Goal: Transaction & Acquisition: Purchase product/service

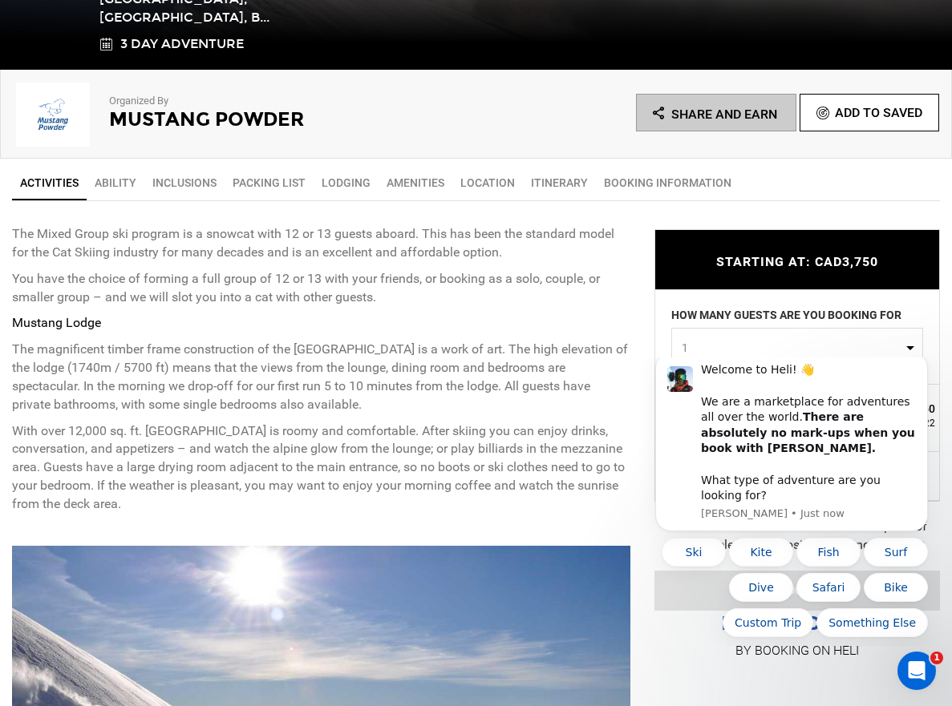
click at [696, 212] on div "STARTING AT: CAD3,750 STARTING AT: CAD3,750 HOW MANY GUESTS ARE YOU BOOKING FOR…" at bounding box center [784, 433] width 309 height 457
click at [492, 378] on p "The magnificent timber frame construction of the Mustang Lodge is a work of art…" at bounding box center [321, 377] width 618 height 73
click at [923, 362] on icon "Dismiss notification" at bounding box center [923, 357] width 9 height 9
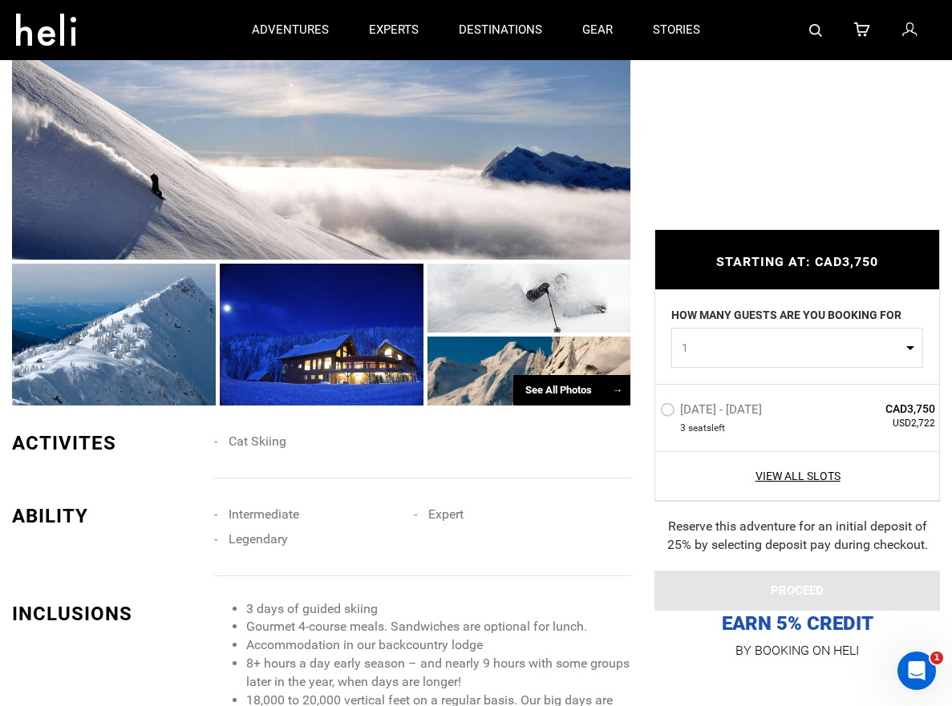
scroll to position [1032, 0]
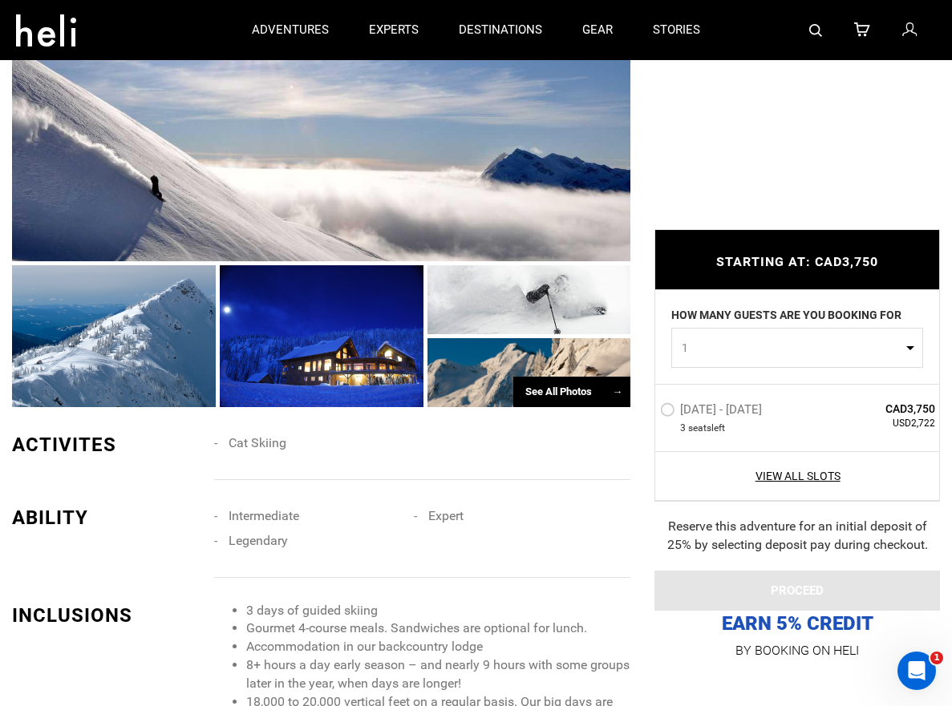
click at [912, 354] on button "1" at bounding box center [797, 348] width 252 height 40
click at [743, 387] on link "1" at bounding box center [797, 387] width 250 height 29
select select "1"
click at [669, 413] on label "Apr 4 - Apr 6, 2026" at bounding box center [713, 411] width 106 height 19
click at [649, 413] on input "Apr 4 - Apr 6, 2026" at bounding box center [649, 416] width 0 height 34
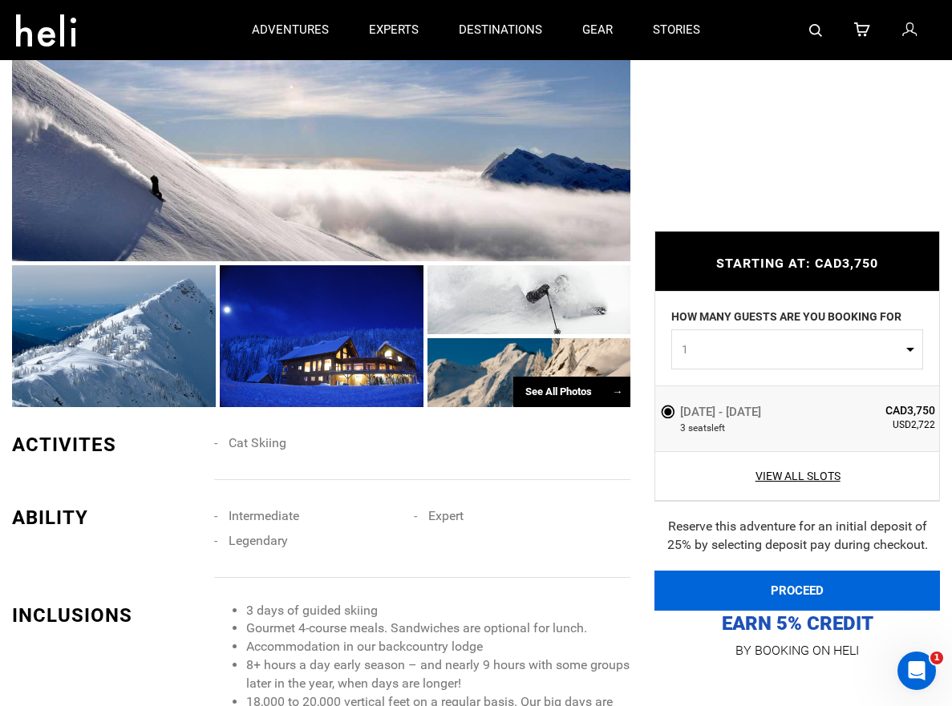
click at [850, 588] on button "PROCEED" at bounding box center [796, 591] width 285 height 40
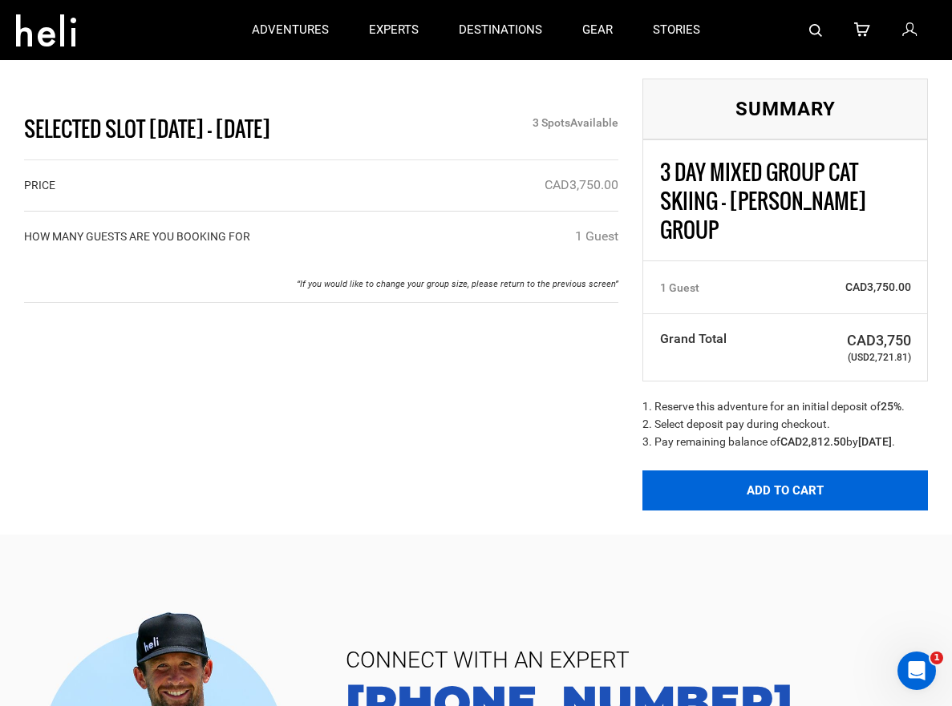
click at [791, 506] on button "Add to Cart" at bounding box center [784, 491] width 285 height 40
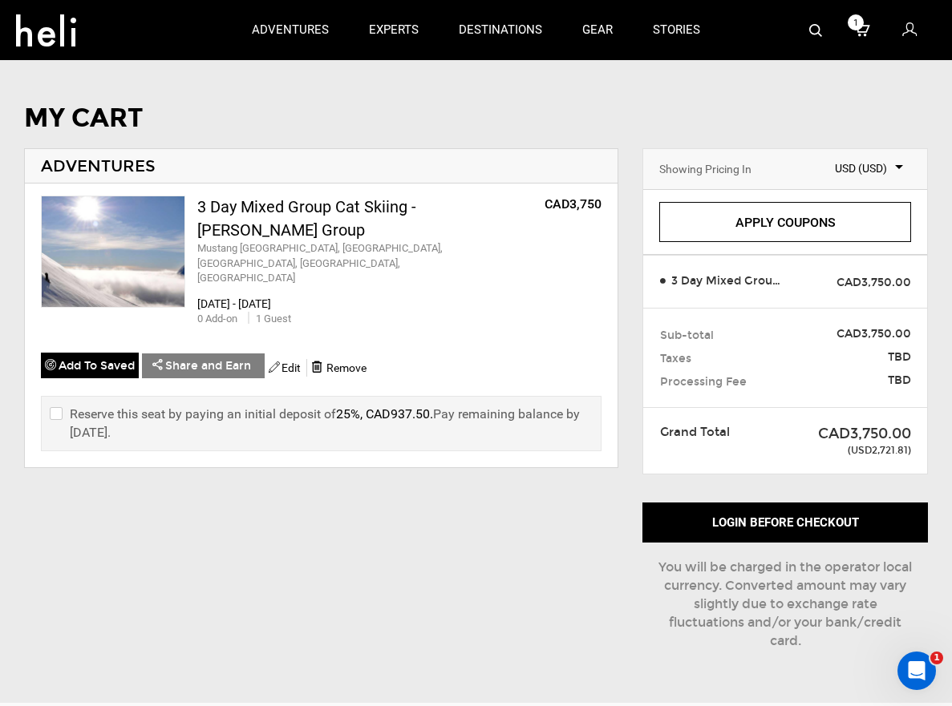
click at [55, 405] on input "checkbox" at bounding box center [55, 424] width 10 height 38
checkbox input "true"
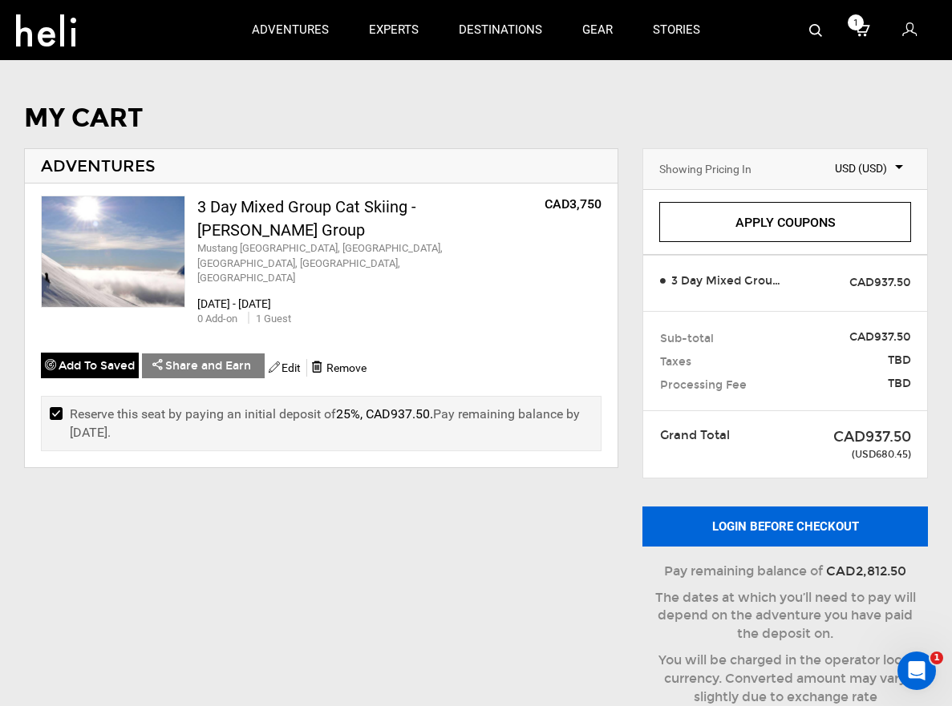
click at [778, 530] on button "Login before checkout" at bounding box center [784, 527] width 285 height 40
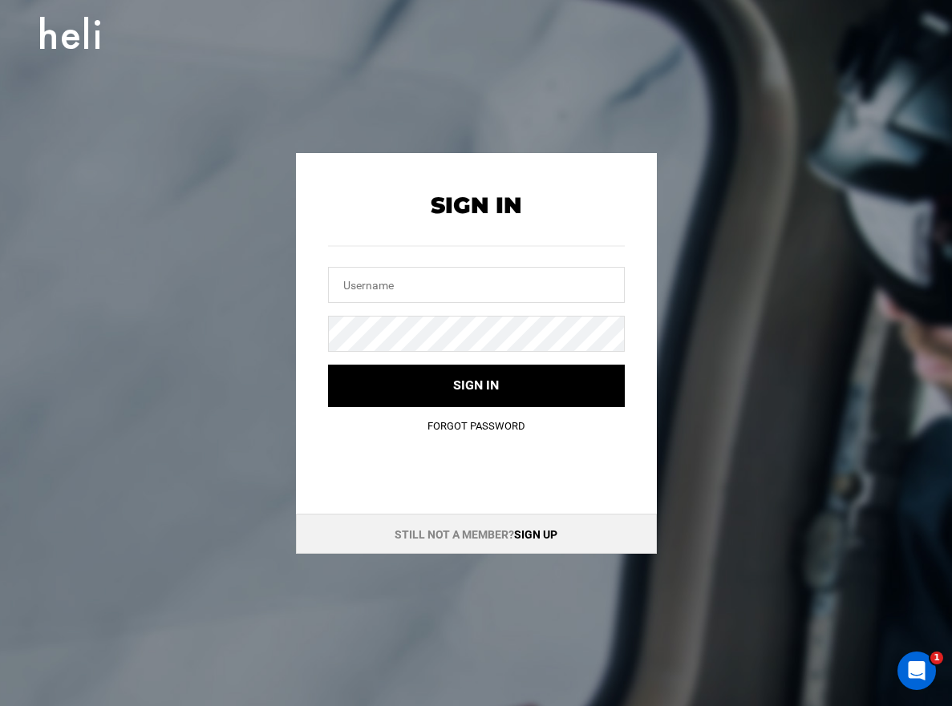
click at [545, 536] on link "Sign up" at bounding box center [535, 534] width 43 height 13
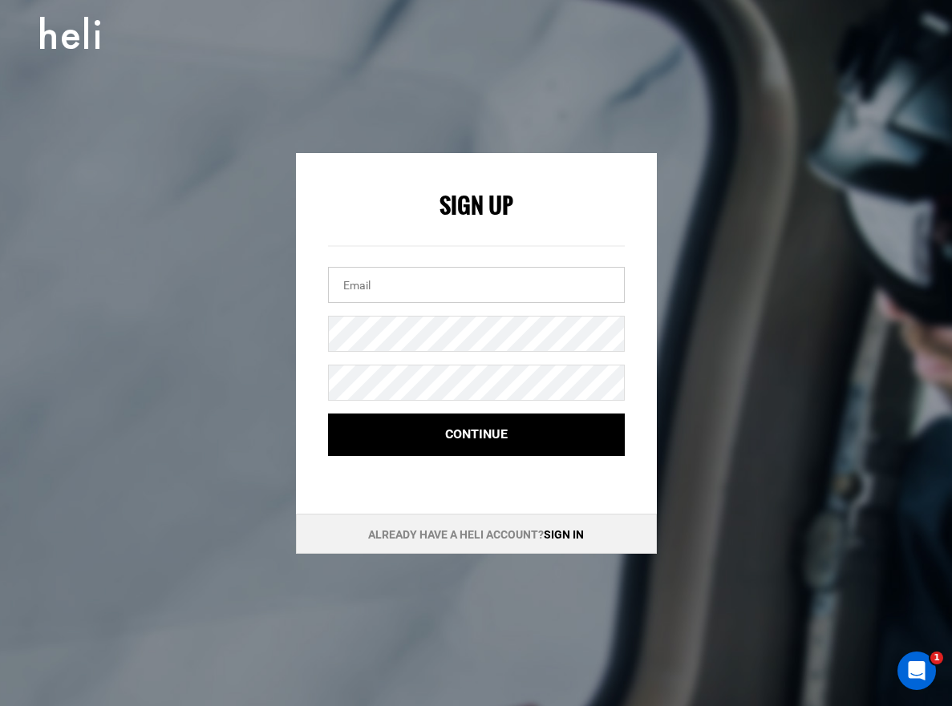
click at [378, 285] on input "email" at bounding box center [476, 285] width 297 height 36
type input "[EMAIL_ADDRESS][DOMAIN_NAME]"
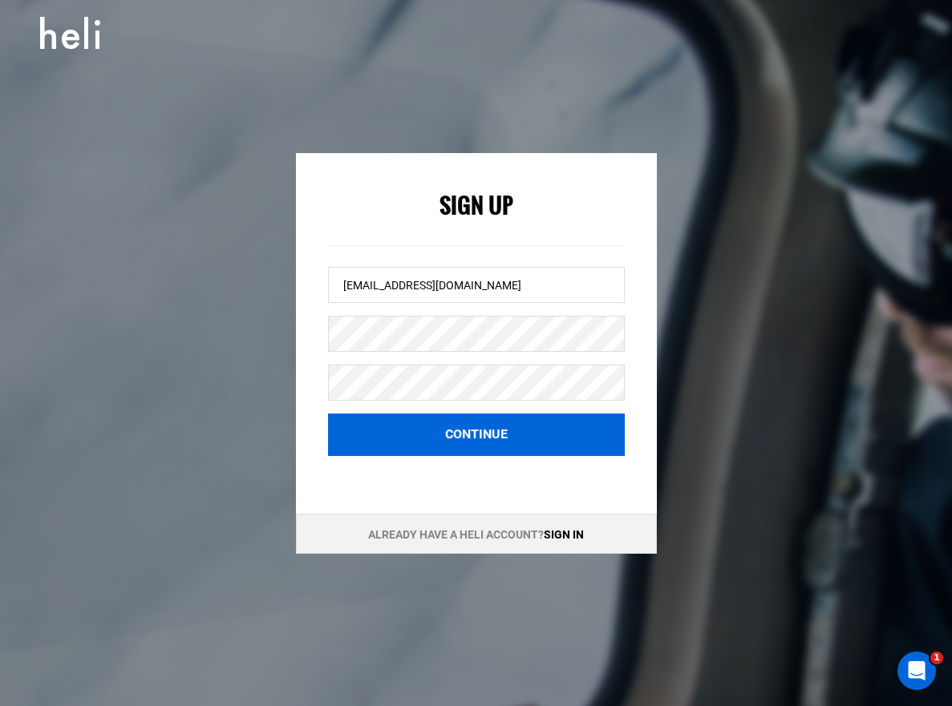
click at [513, 432] on button "Continue" at bounding box center [476, 435] width 297 height 42
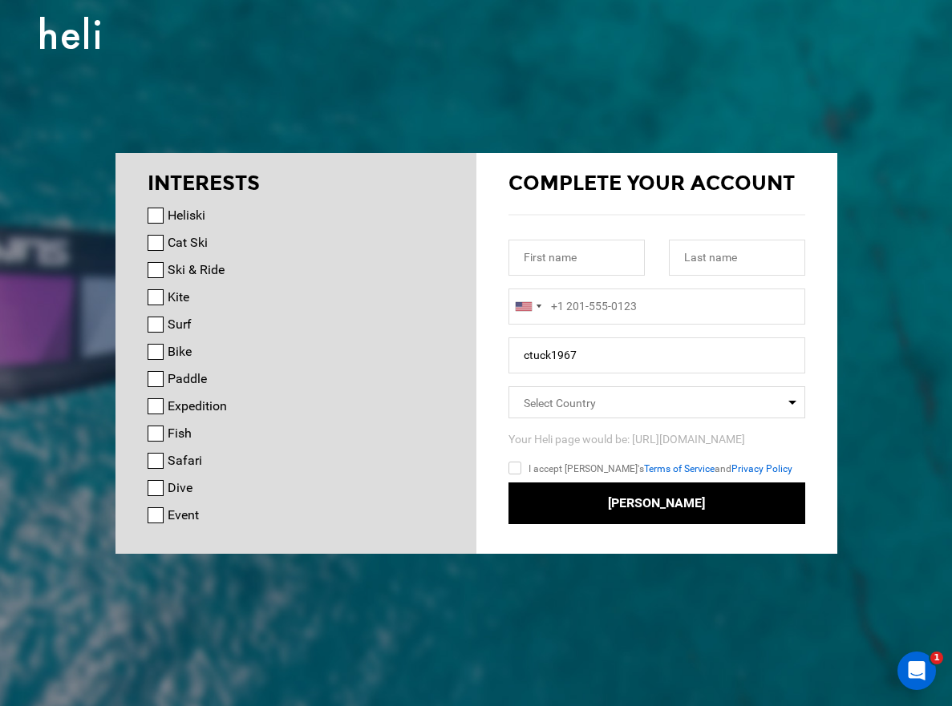
click at [154, 242] on input "Cat Ski" at bounding box center [156, 243] width 16 height 16
checkbox input "true"
type input "[PERSON_NAME]"
type input "+12157387397"
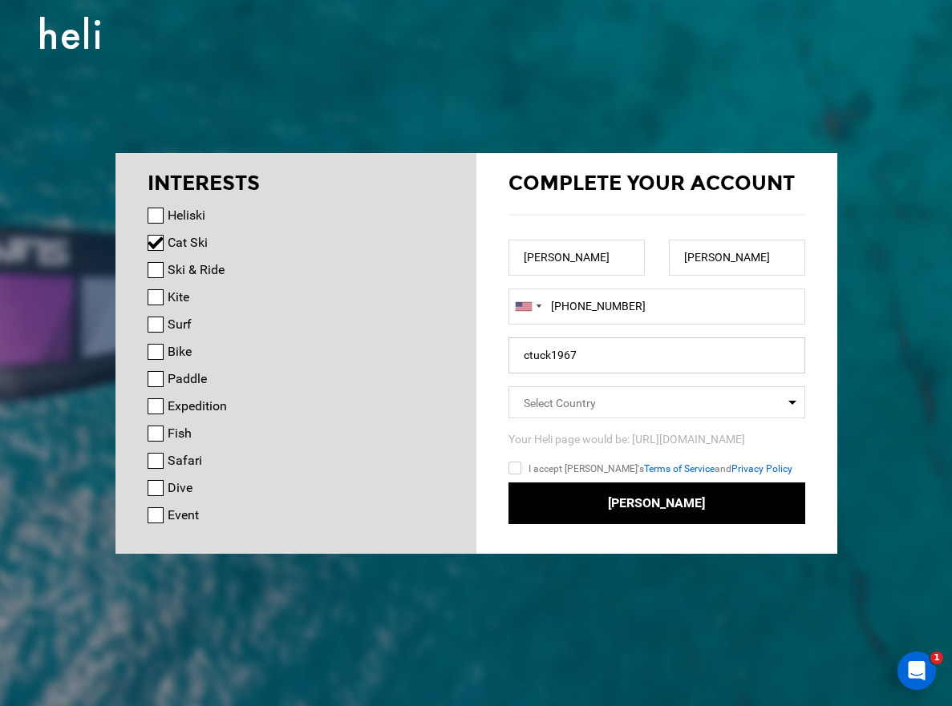
click at [632, 359] on input "ctuck1967" at bounding box center [656, 356] width 297 height 36
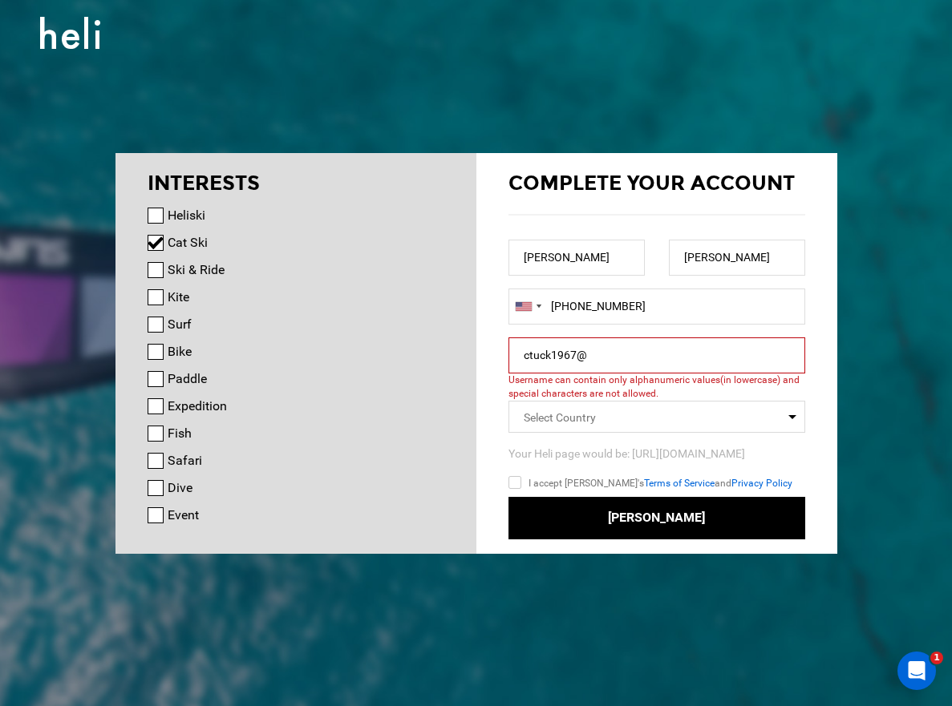
type input "ctuck1967"
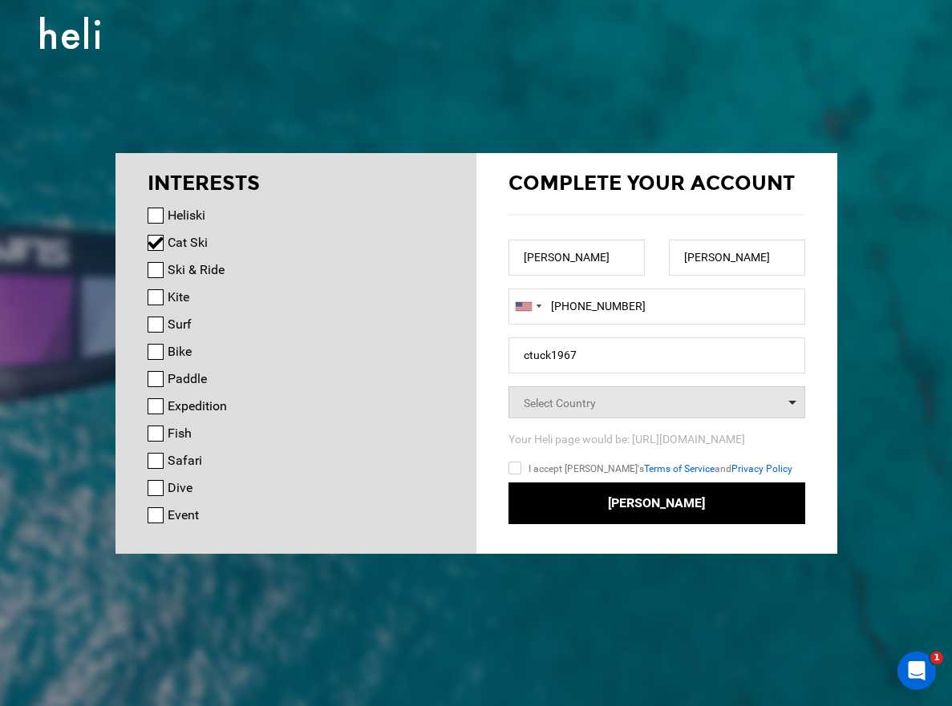
click at [792, 405] on icon "Select box activate" at bounding box center [792, 405] width 8 height 8
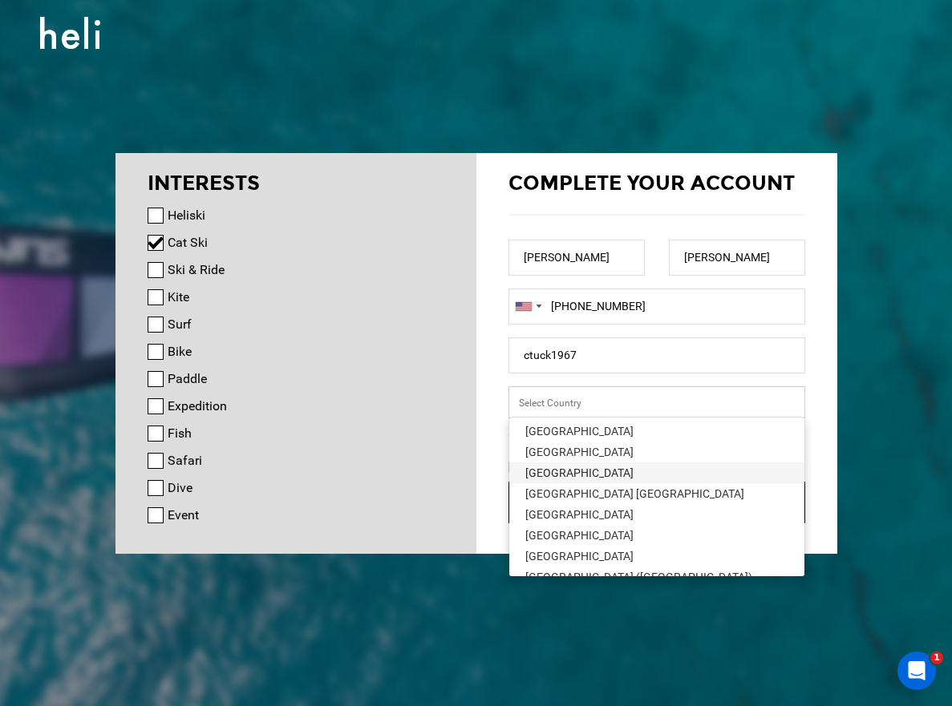
scroll to position [0, 1]
click at [639, 475] on div "[GEOGRAPHIC_DATA]" at bounding box center [656, 473] width 263 height 16
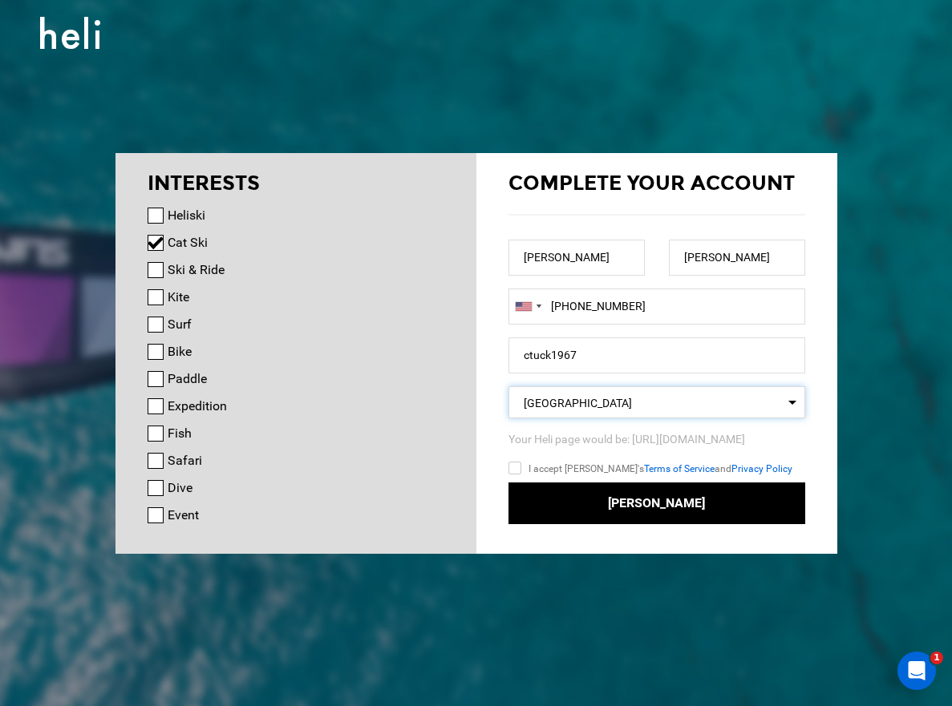
scroll to position [0, 0]
click at [515, 467] on input "I accept Heli's Terms of Service and Privacy Policy" at bounding box center [537, 470] width 59 height 23
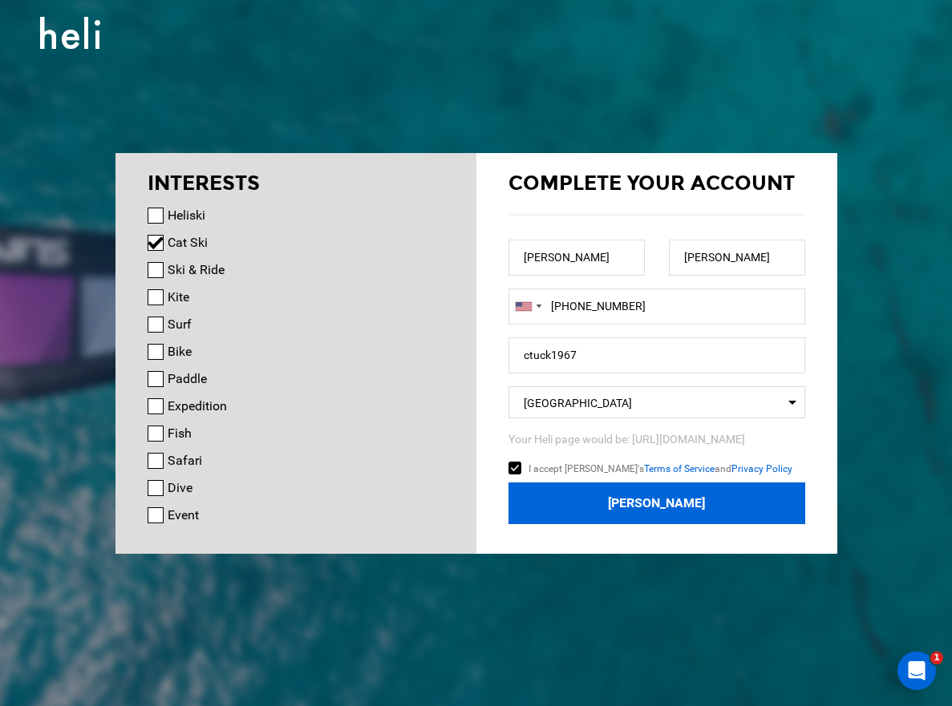
click at [691, 499] on button "Join Heli" at bounding box center [656, 504] width 297 height 42
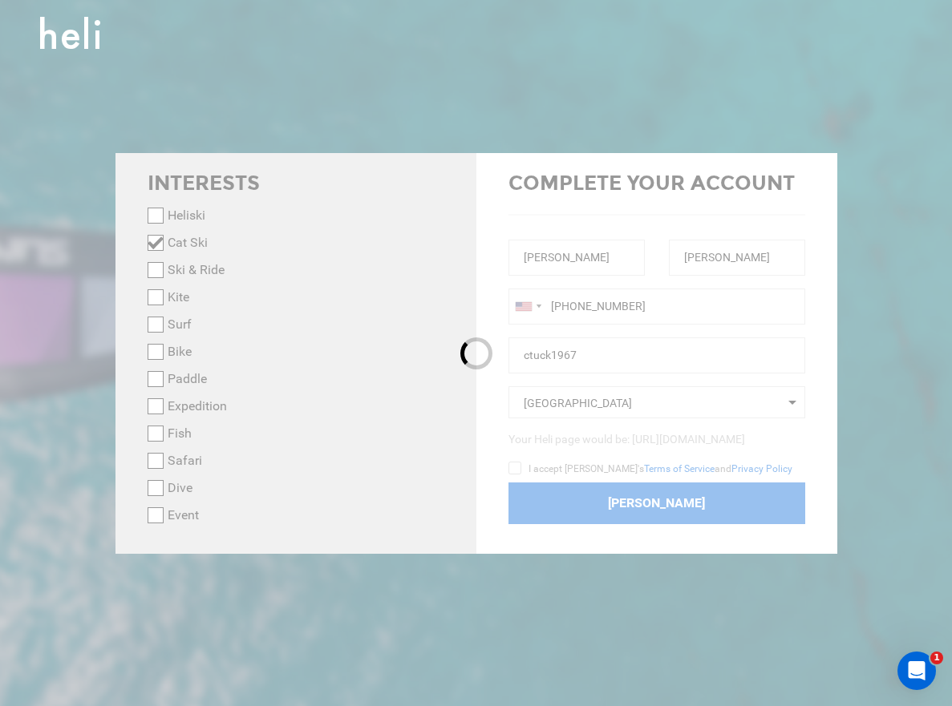
checkbox input "false"
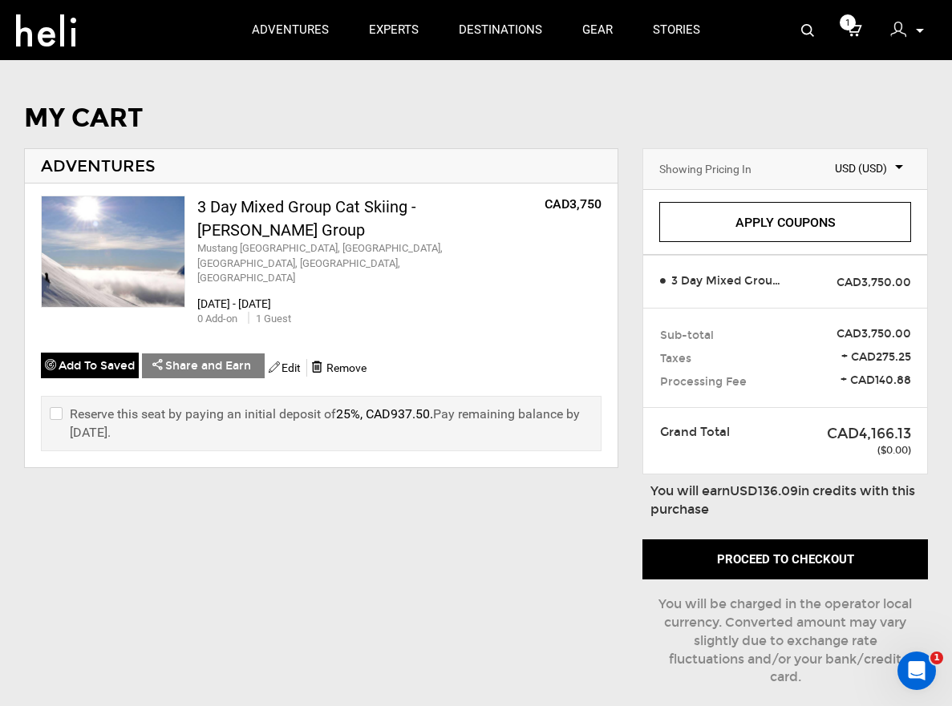
click at [57, 405] on input "checkbox" at bounding box center [55, 424] width 10 height 38
checkbox input "true"
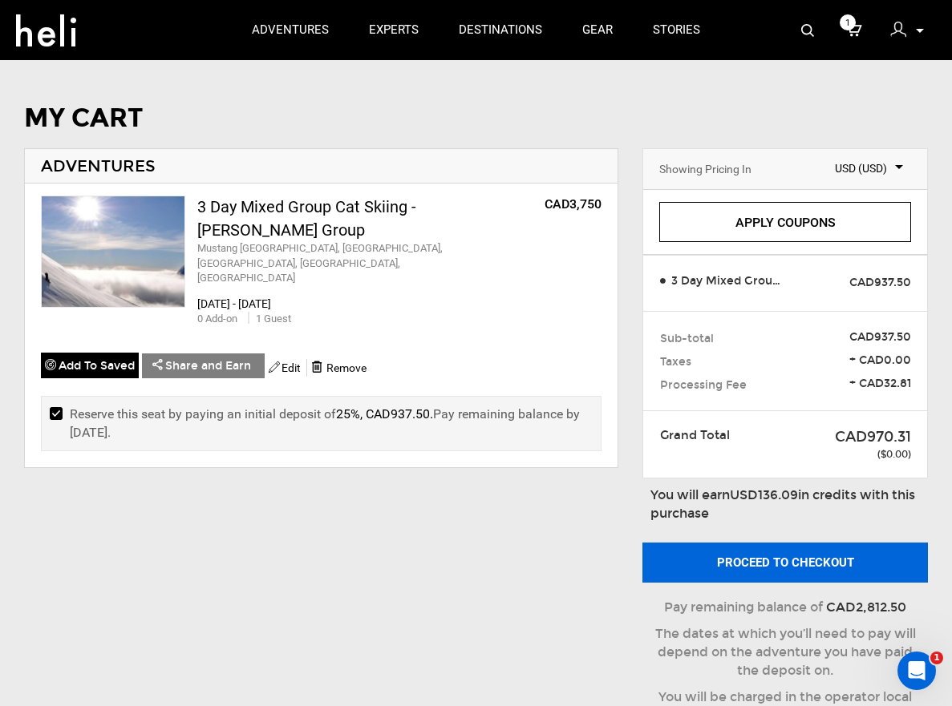
click at [798, 557] on button "Proceed to checkout" at bounding box center [784, 563] width 285 height 40
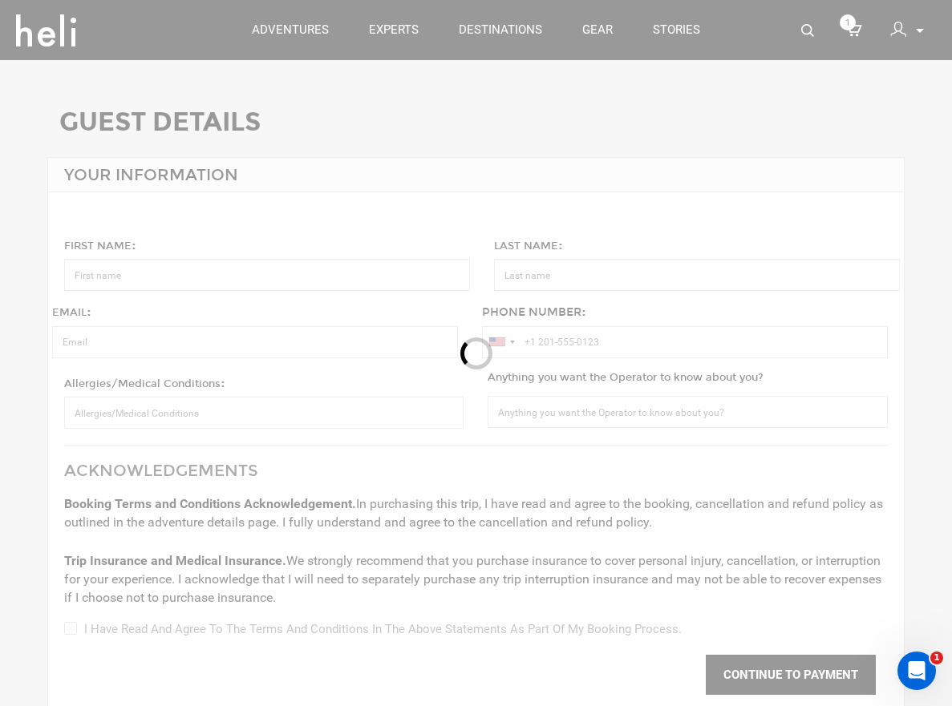
type input "[PERSON_NAME]"
type input "[EMAIL_ADDRESS][DOMAIN_NAME]"
type input "[PHONE_NUMBER]"
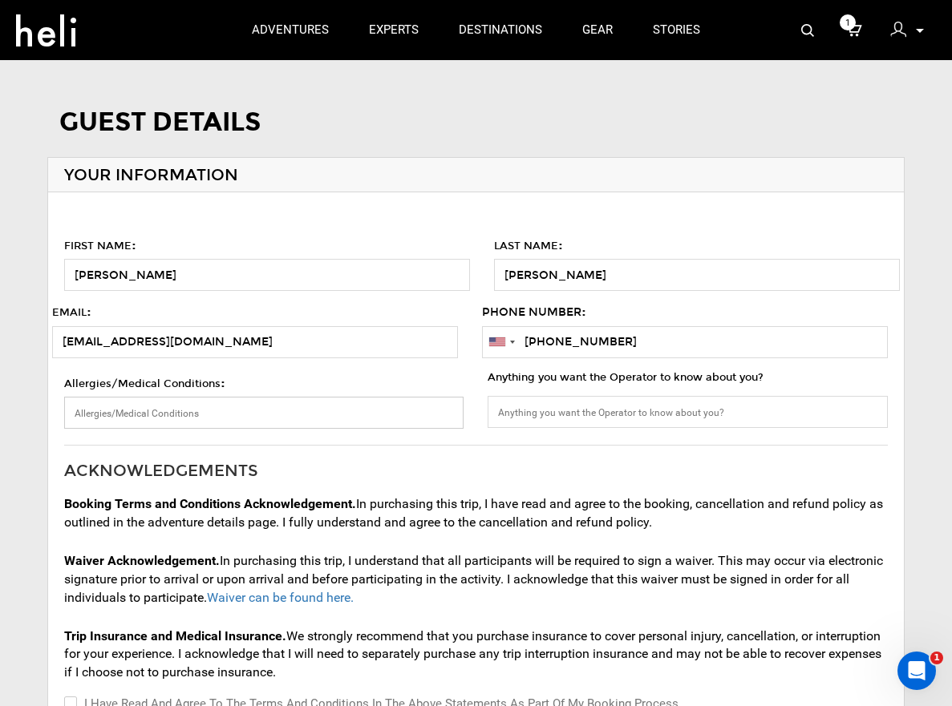
click at [321, 412] on input "Allergies/Medical Conditions :" at bounding box center [263, 413] width 399 height 32
type input "none"
click at [576, 415] on input "Anything you want the Operator to know about you?" at bounding box center [686, 412] width 399 height 32
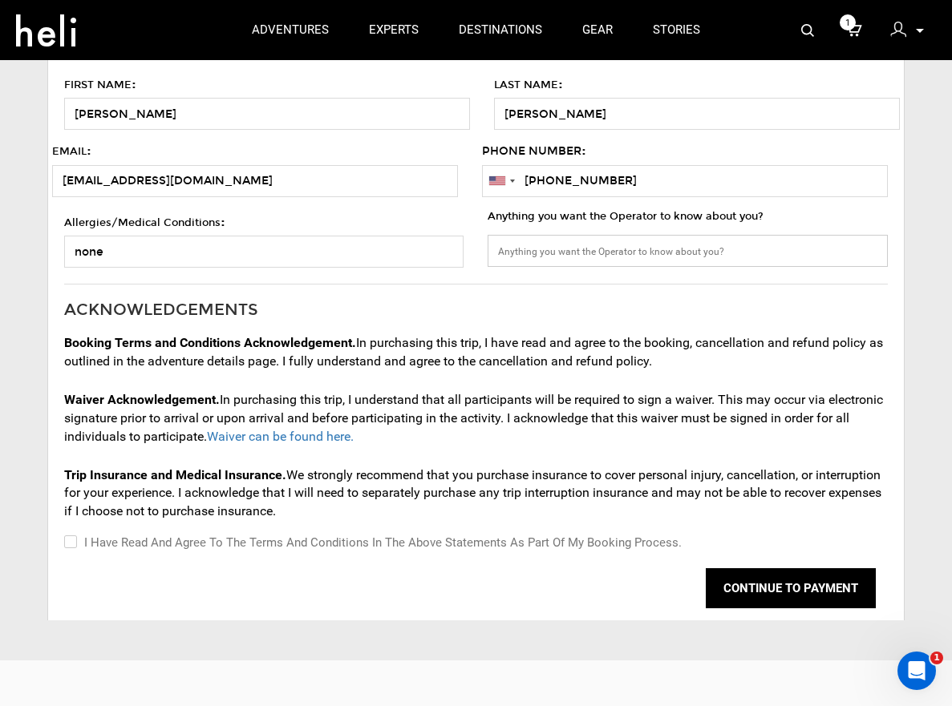
scroll to position [167, 0]
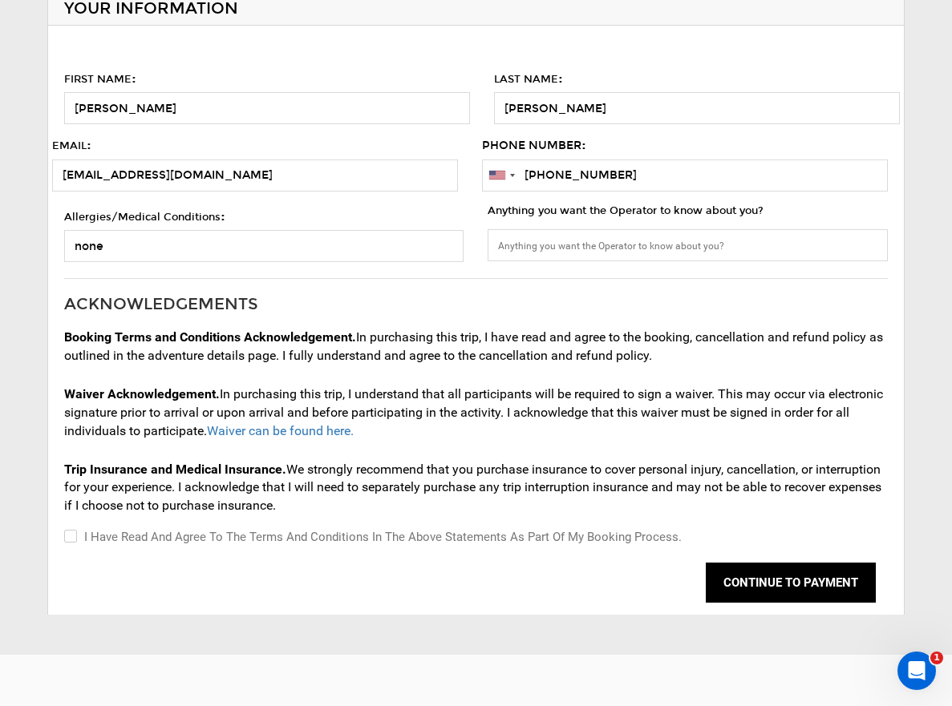
click at [69, 527] on input "I have read and agree to the terms and conditions in the above statements as pa…" at bounding box center [69, 536] width 10 height 19
checkbox input "true"
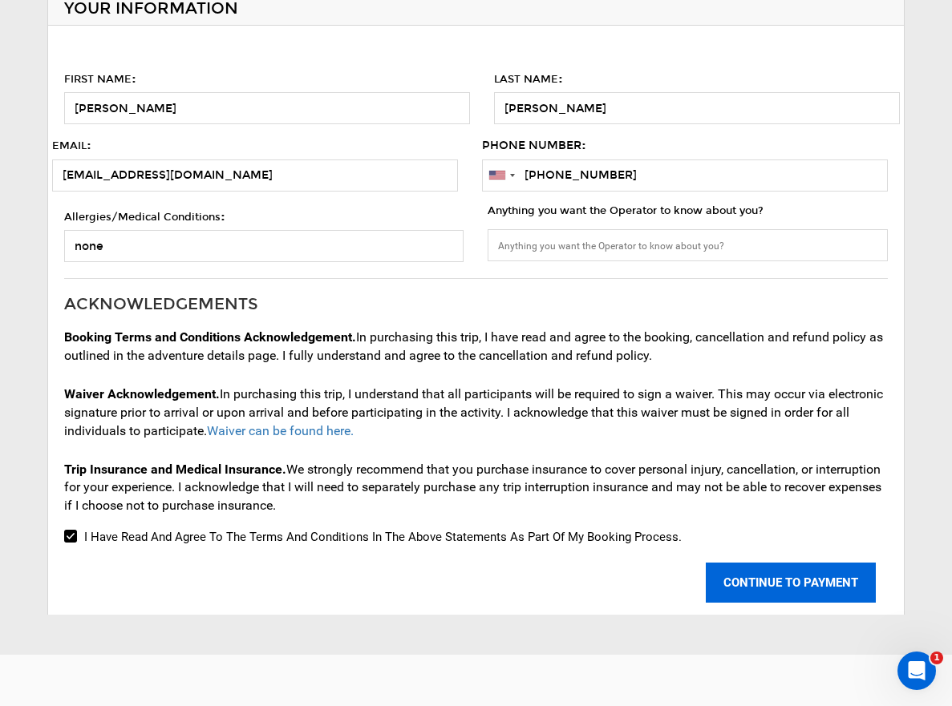
click at [801, 580] on button "CONTINUE TO PAYMENT" at bounding box center [790, 583] width 170 height 40
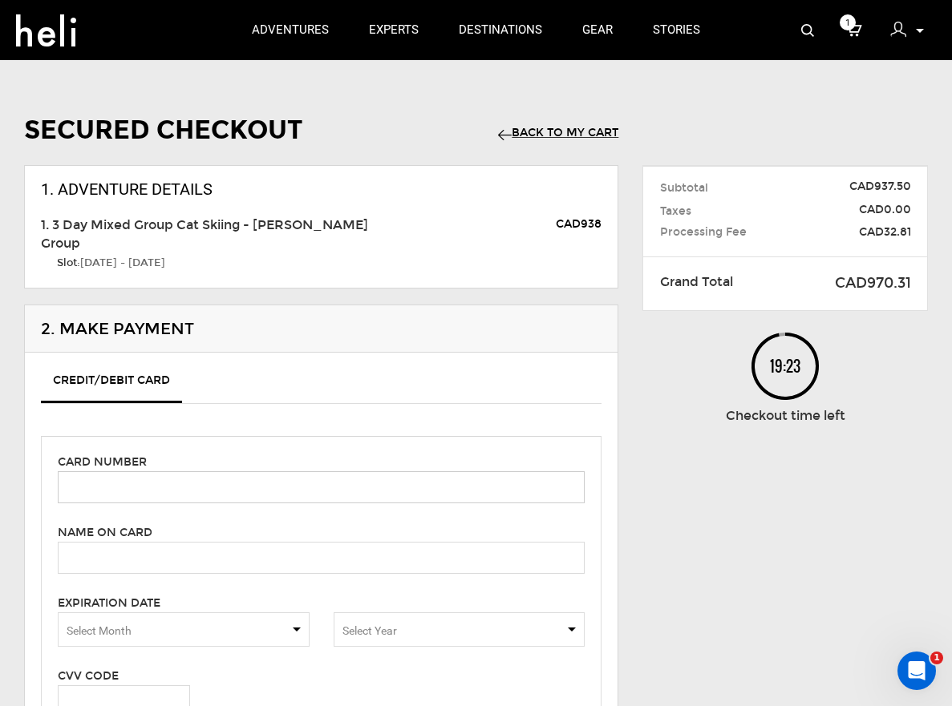
click at [145, 494] on input "text" at bounding box center [321, 487] width 527 height 32
type input "[CREDIT_CARD_NUMBER]"
click at [113, 561] on input "text" at bounding box center [321, 558] width 527 height 32
type input "[PERSON_NAME]"
click at [300, 628] on span "Select Month" at bounding box center [184, 629] width 252 height 34
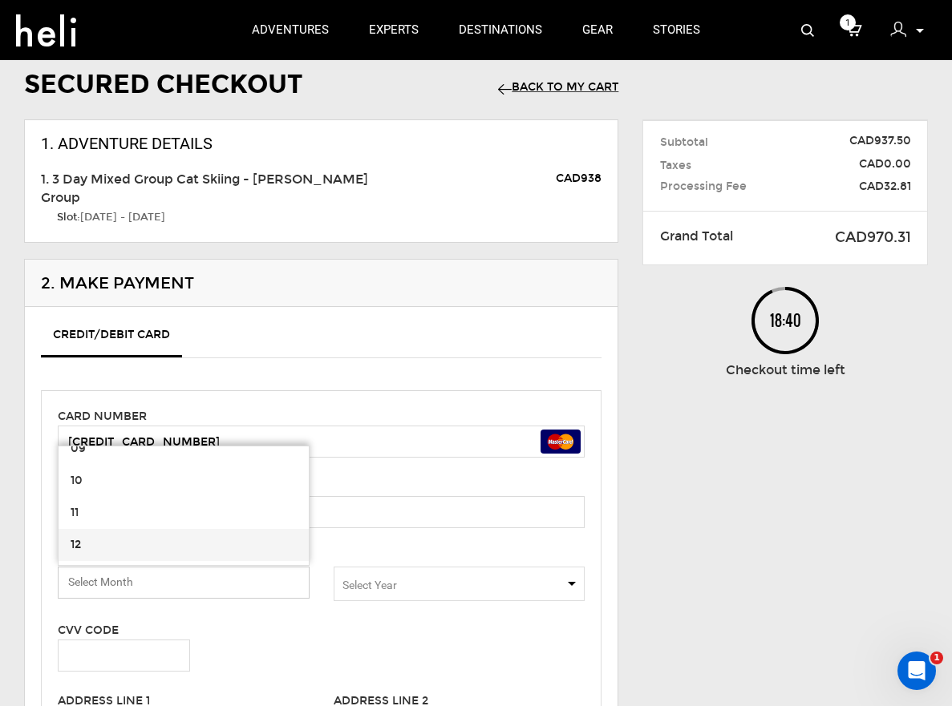
scroll to position [274, 0]
click at [201, 537] on span "12" at bounding box center [184, 545] width 250 height 32
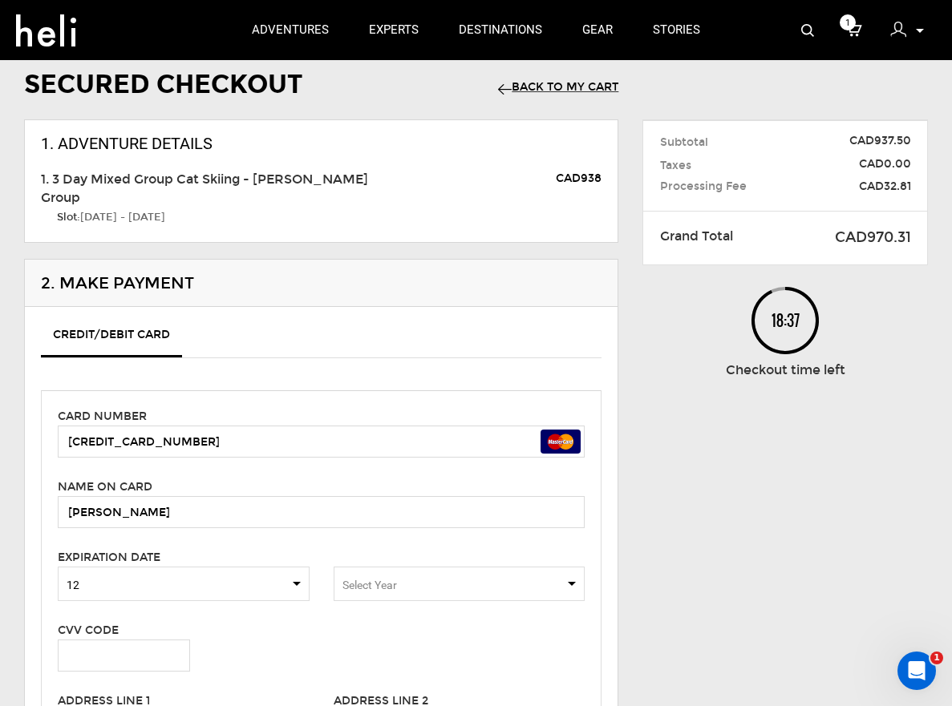
click at [574, 583] on span "Select Year" at bounding box center [459, 584] width 252 height 34
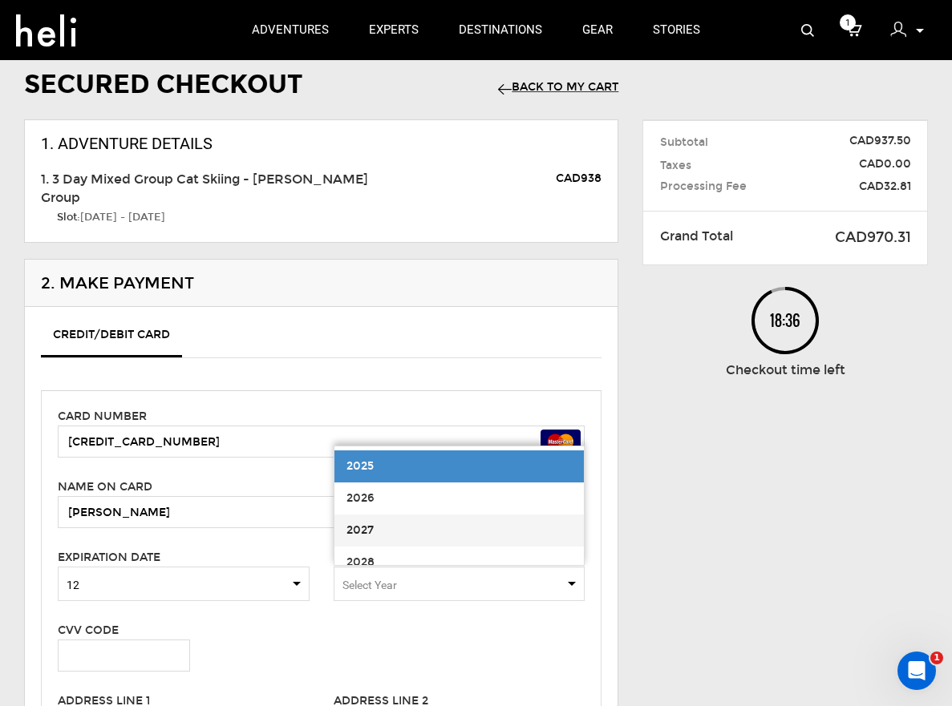
click at [432, 531] on span "2027" at bounding box center [459, 531] width 250 height 32
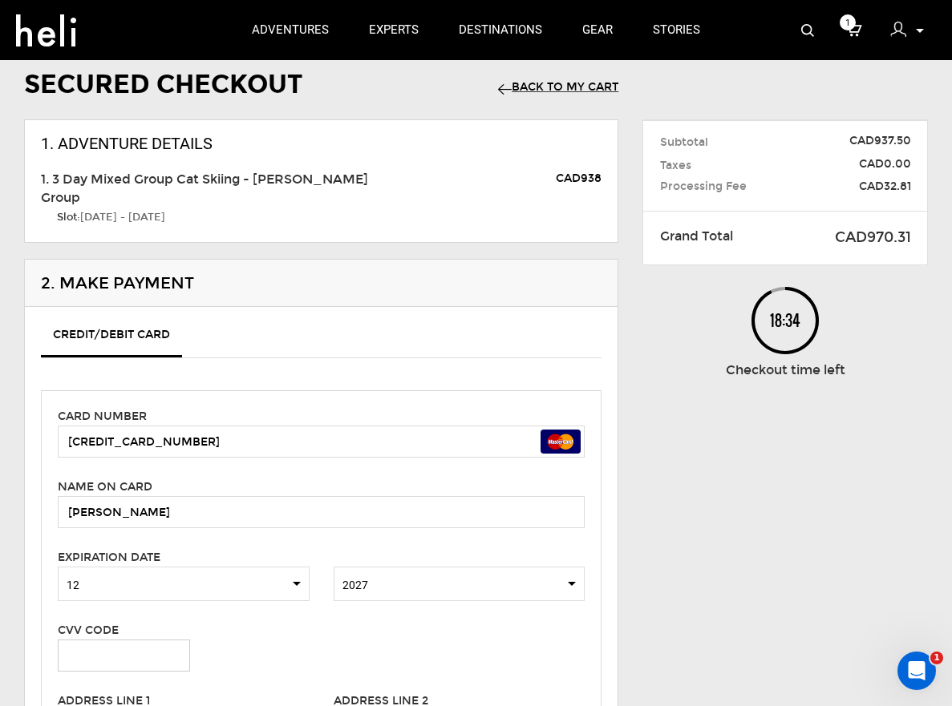
click at [95, 653] on input "text" at bounding box center [124, 656] width 132 height 32
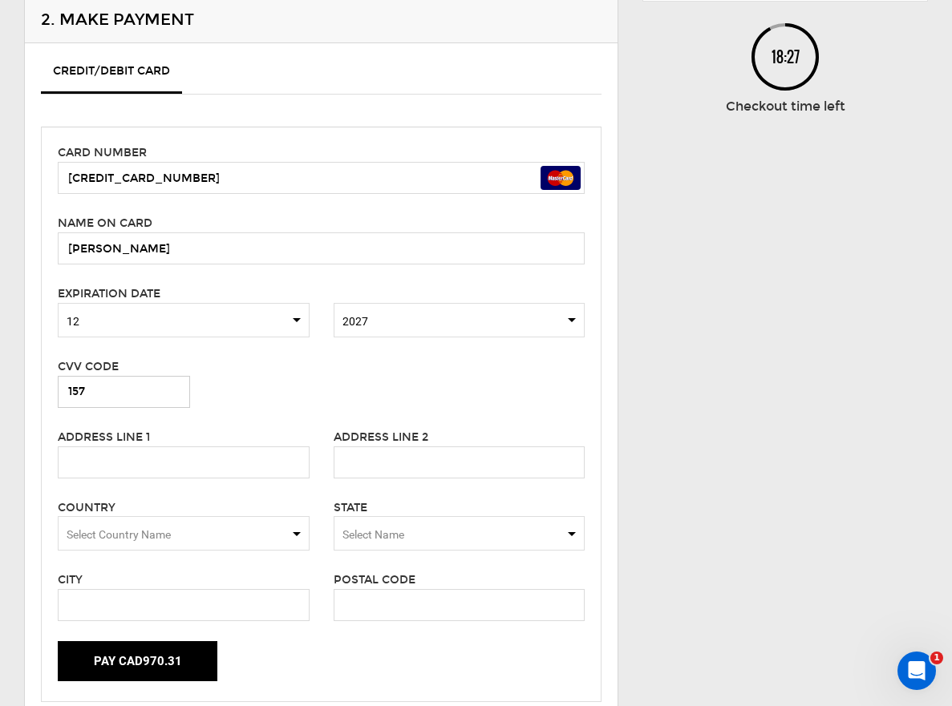
scroll to position [310, 0]
type input "157"
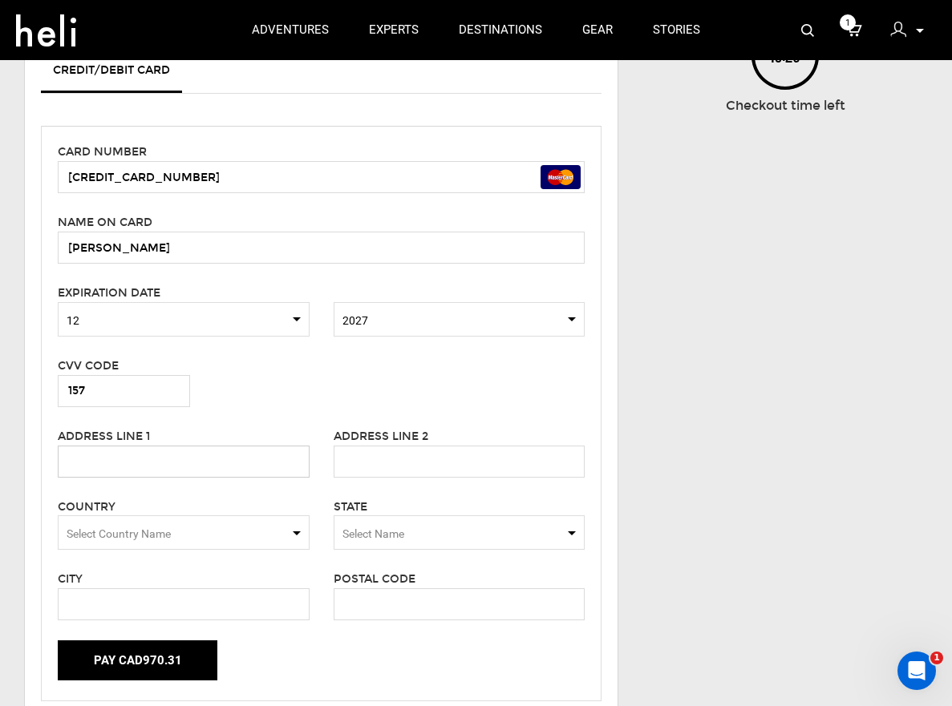
scroll to position [309, 0]
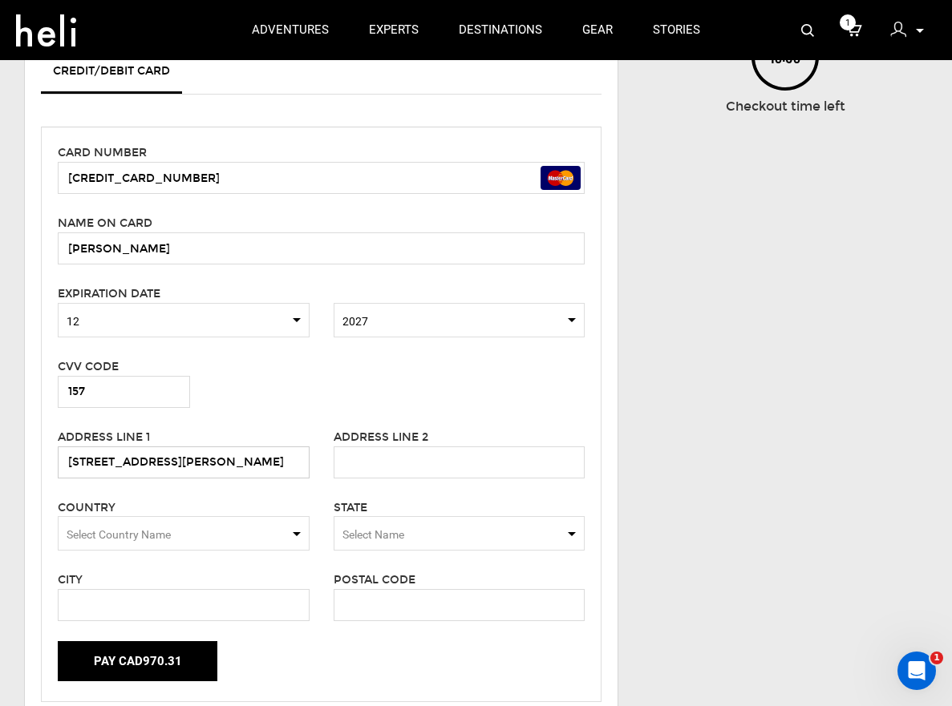
type input "[STREET_ADDRESS][PERSON_NAME]"
click at [297, 527] on span "Select Country Name" at bounding box center [184, 533] width 252 height 34
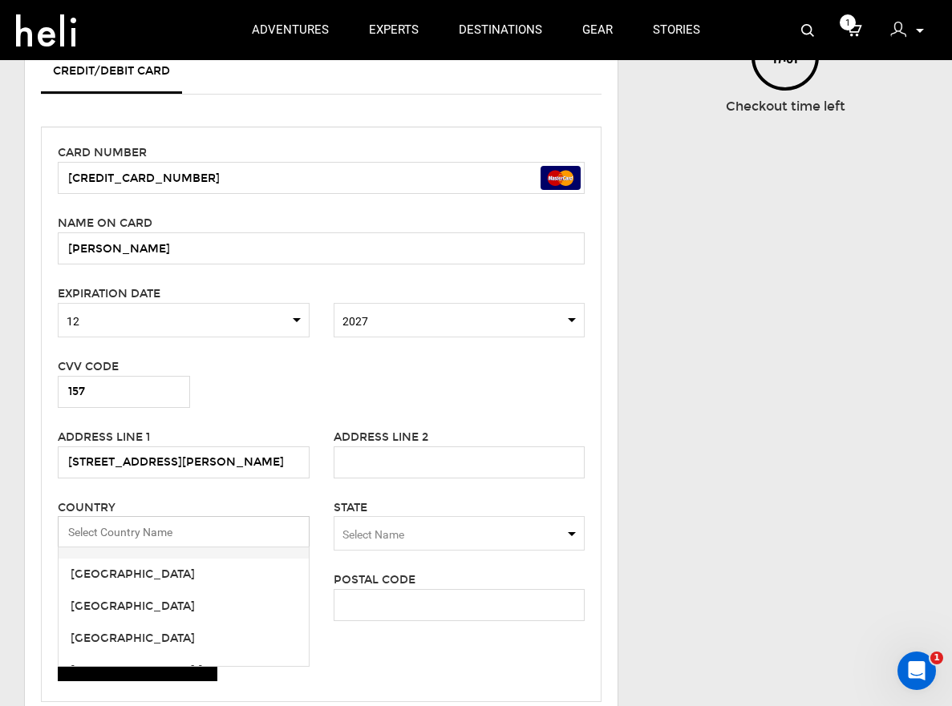
scroll to position [7346, 0]
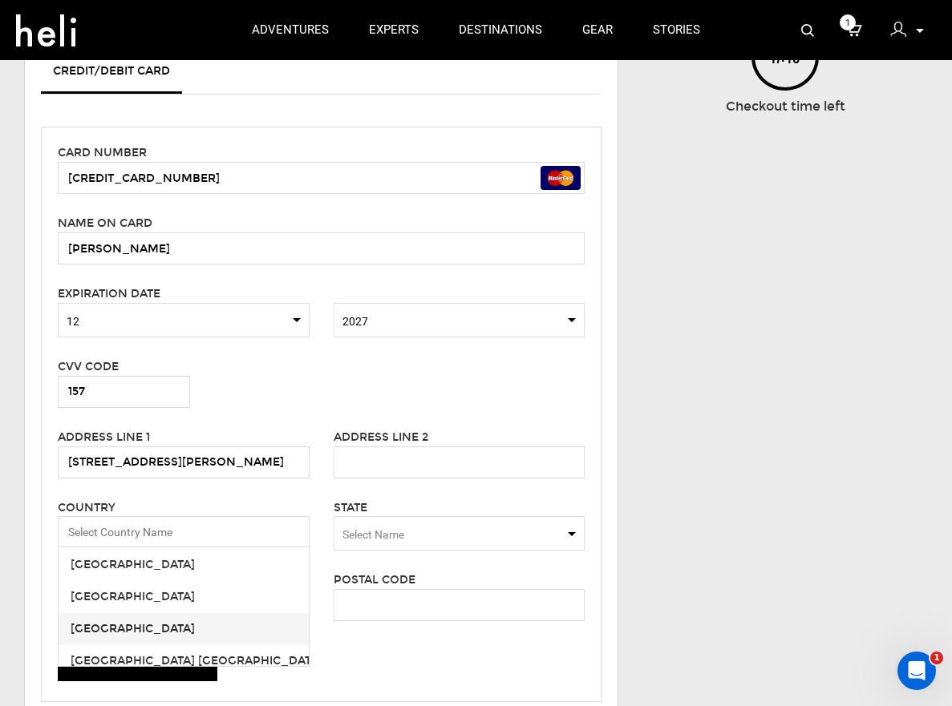
click at [220, 619] on span "[GEOGRAPHIC_DATA]" at bounding box center [184, 629] width 250 height 32
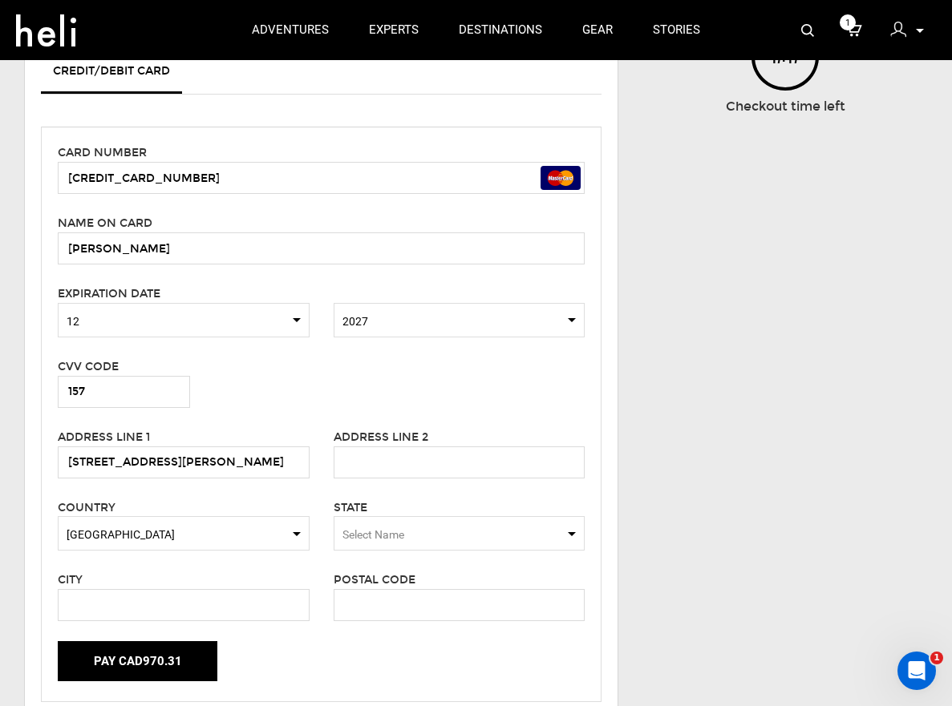
click at [570, 525] on span "Select Name" at bounding box center [459, 533] width 252 height 34
click at [468, 611] on div "[US_STATE]" at bounding box center [459, 619] width 226 height 16
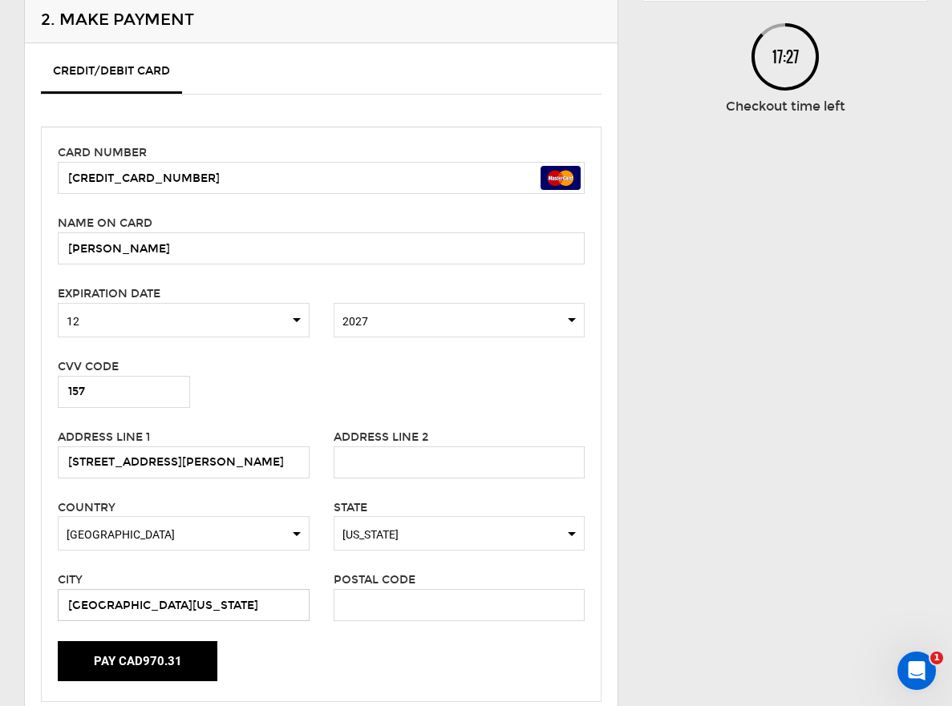
scroll to position [316, 0]
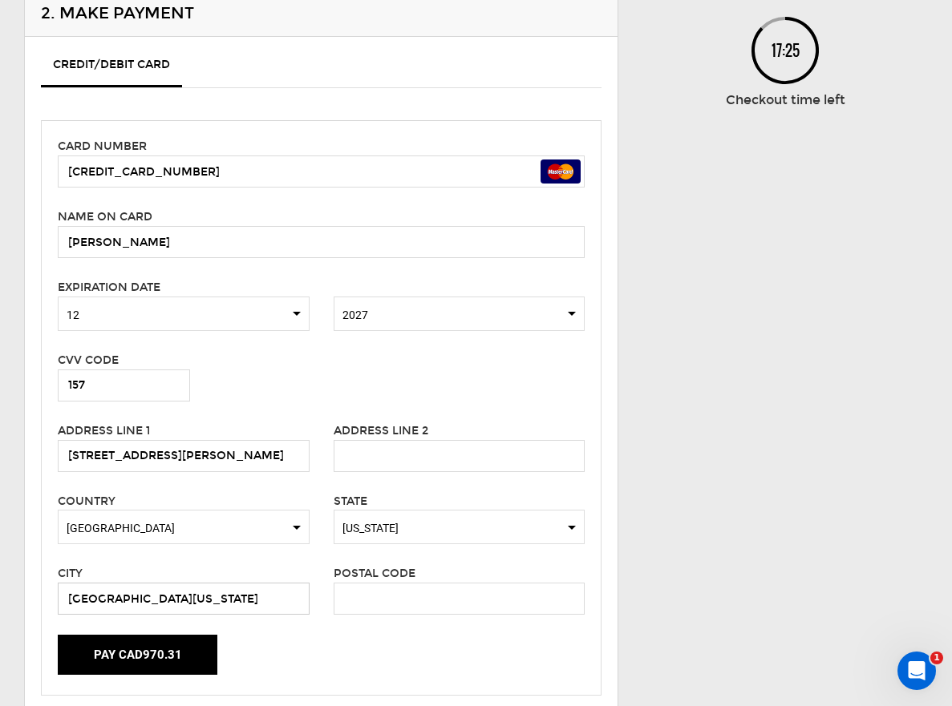
type input "[GEOGRAPHIC_DATA][US_STATE]"
type input "19034"
click at [313, 655] on div "Pay CAD970.31" at bounding box center [321, 655] width 551 height 40
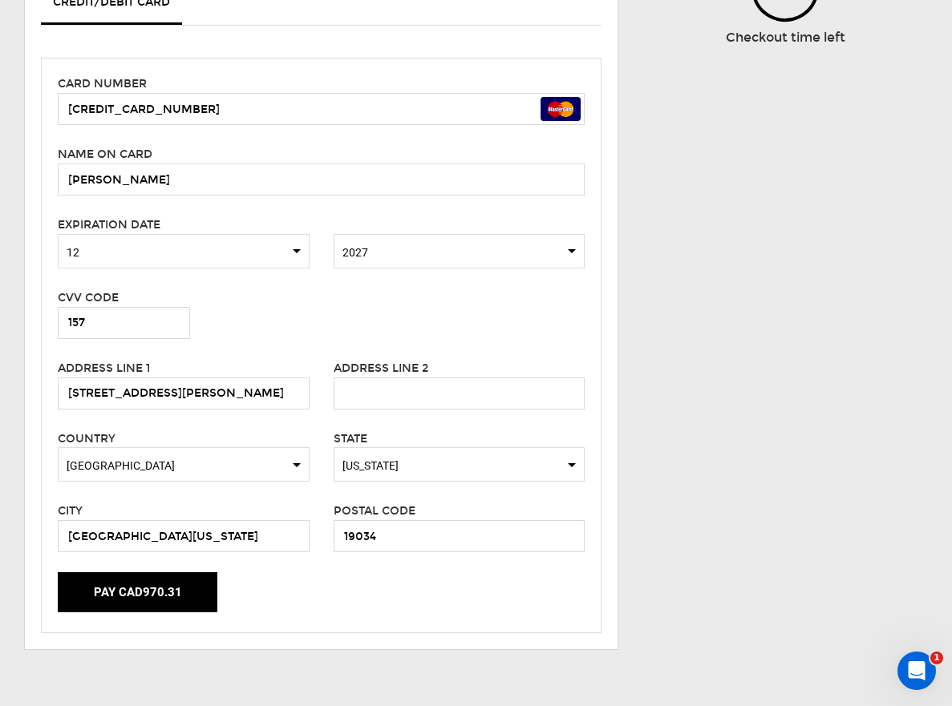
scroll to position [379, 0]
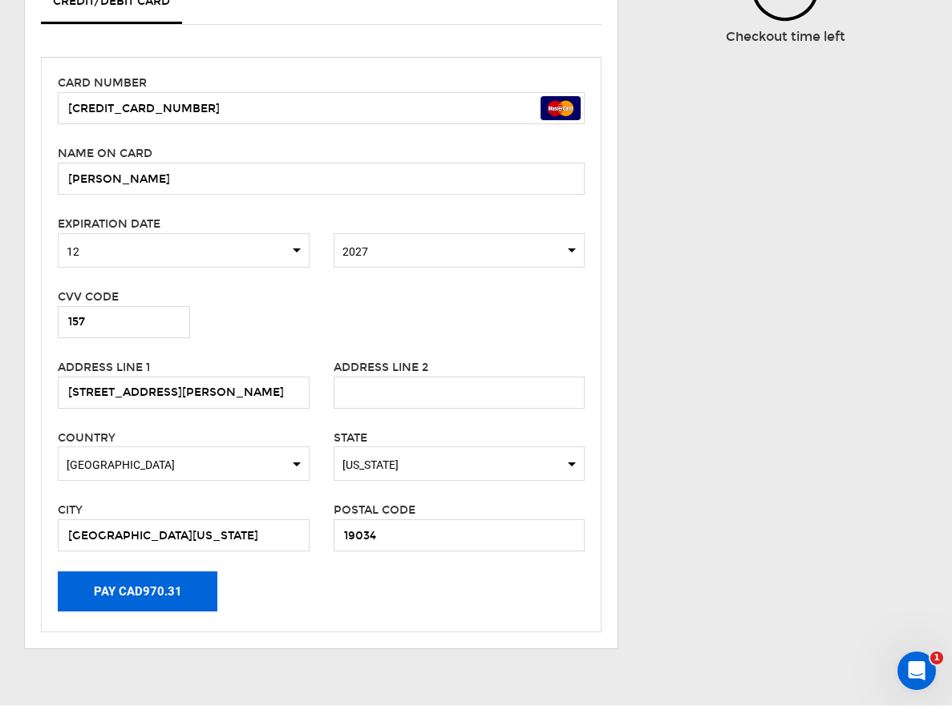
click at [143, 585] on button "Pay CAD970.31" at bounding box center [138, 592] width 160 height 40
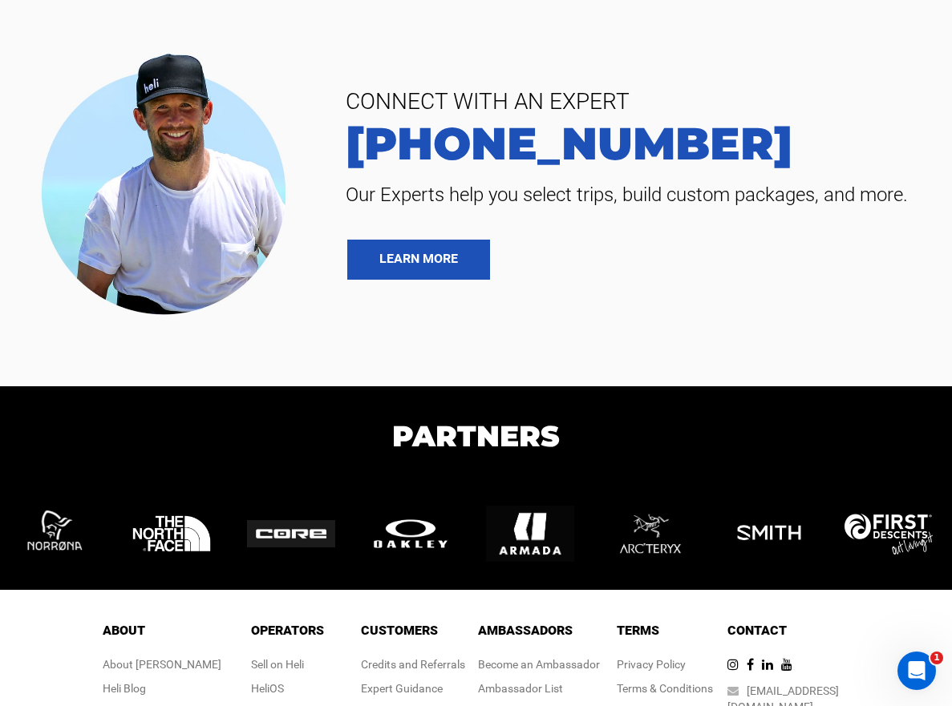
scroll to position [1839, 0]
